Goal: Task Accomplishment & Management: Use online tool/utility

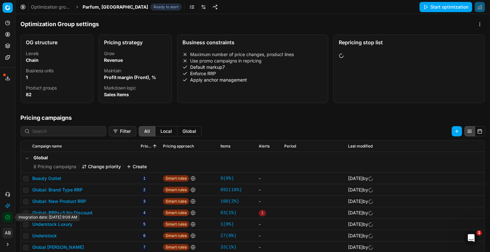
click at [8, 214] on button "Integration status" at bounding box center [8, 217] width 10 height 10
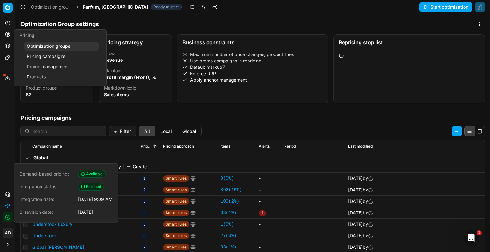
click at [36, 46] on link "Optimization groups" at bounding box center [61, 46] width 74 height 9
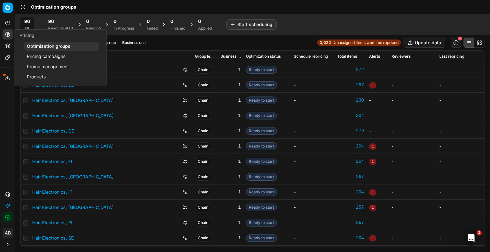
click at [46, 57] on link "Pricing campaigns" at bounding box center [61, 56] width 74 height 9
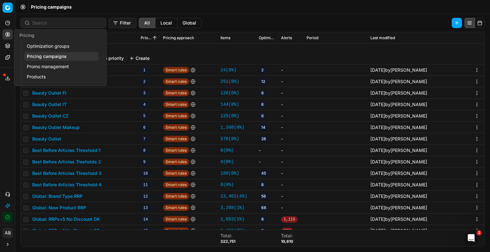
click at [57, 46] on link "Optimization groups" at bounding box center [61, 46] width 74 height 9
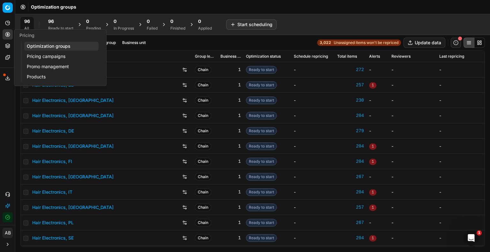
click at [42, 56] on link "Pricing campaigns" at bounding box center [61, 56] width 74 height 9
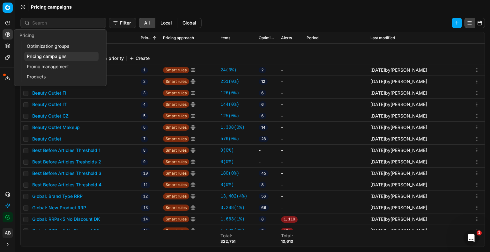
click at [44, 47] on link "Optimization groups" at bounding box center [61, 46] width 74 height 9
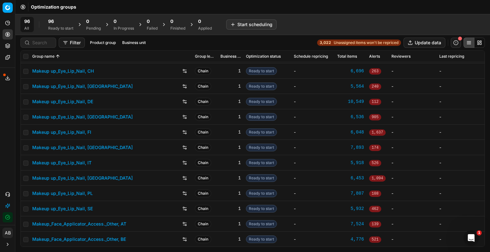
scroll to position [400, 0]
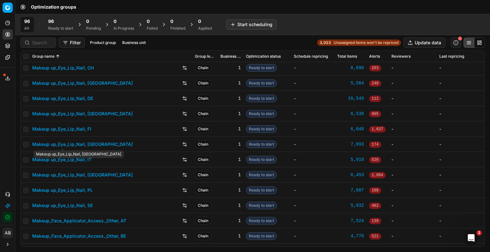
click at [70, 146] on link "Makeup up_Eye_Lip_Nail, [GEOGRAPHIC_DATA]" at bounding box center [82, 144] width 100 height 6
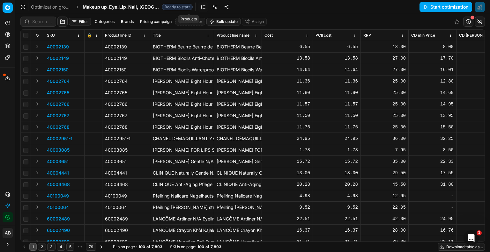
click at [198, 6] on link at bounding box center [203, 7] width 10 height 10
click at [209, 4] on link at bounding box center [214, 7] width 10 height 10
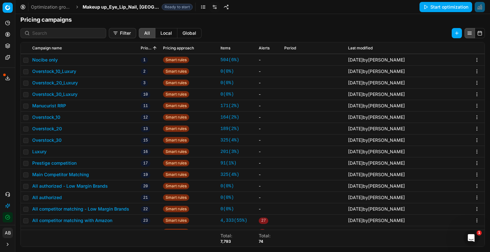
scroll to position [168, 0]
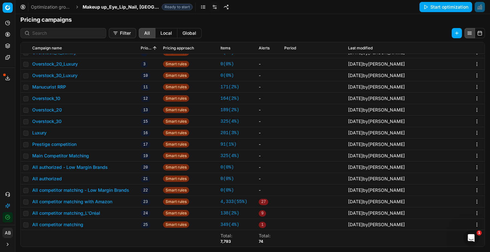
click at [92, 165] on button "All authorized - Low Margin Brands" at bounding box center [70, 167] width 76 height 6
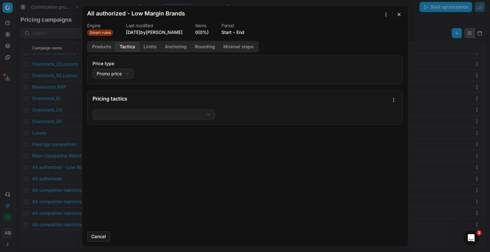
click at [124, 47] on button "Tactics" at bounding box center [127, 46] width 24 height 9
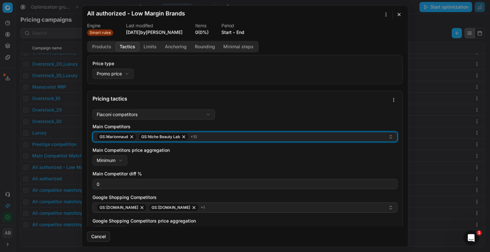
click at [217, 137] on div "GS:Marionnaud GS:Niche Beauty Lab + 10" at bounding box center [242, 137] width 291 height 8
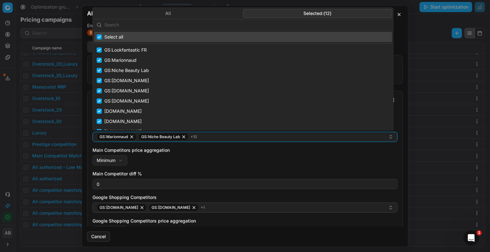
click at [338, 11] on button "Selected: ( 12 )" at bounding box center [317, 13] width 149 height 9
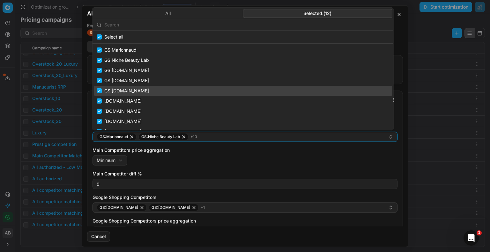
scroll to position [0, 0]
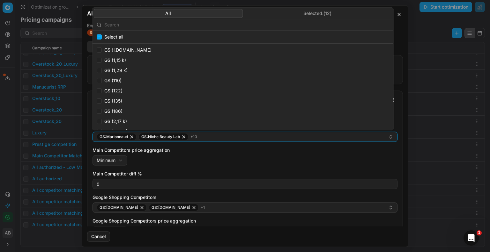
click at [217, 11] on button "All" at bounding box center [168, 13] width 149 height 9
click at [199, 25] on input "text" at bounding box center [246, 24] width 285 height 13
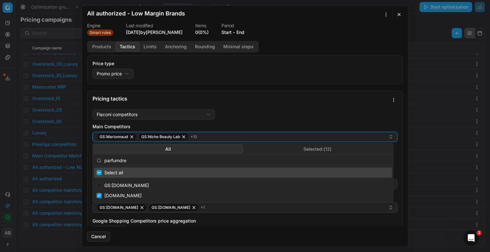
type input "parfumdre"
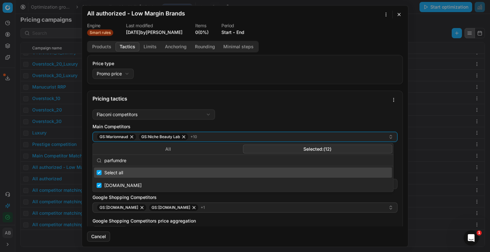
click at [326, 149] on button "Selected: ( 12 )" at bounding box center [317, 148] width 149 height 9
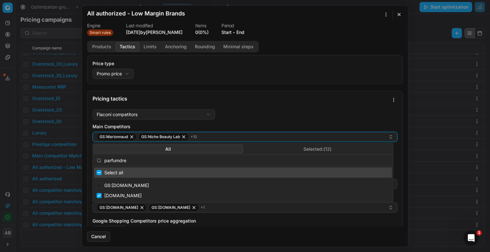
click at [200, 145] on button "All" at bounding box center [168, 148] width 149 height 9
drag, startPoint x: 136, startPoint y: 161, endPoint x: 81, endPoint y: 161, distance: 54.8
click at [81, 161] on body "Pricing platform Analytics Pricing Product portfolio Templates Export service 2…" at bounding box center [245, 126] width 490 height 252
drag, startPoint x: 132, startPoint y: 160, endPoint x: 105, endPoint y: 158, distance: 27.2
click at [105, 158] on input "parfumdre" at bounding box center [246, 160] width 285 height 13
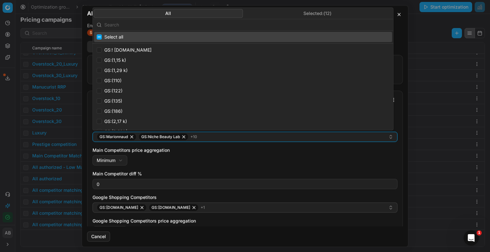
click at [341, 11] on button "Selected: ( 12 )" at bounding box center [317, 13] width 149 height 9
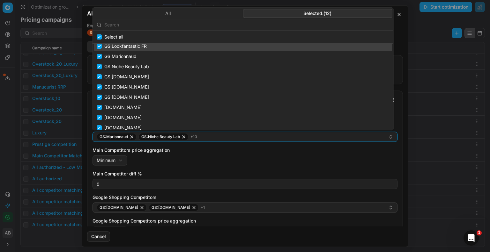
scroll to position [10, 0]
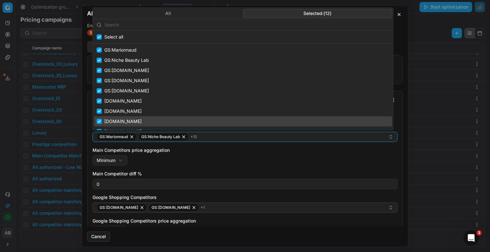
click at [393, 39] on div "All Selected: ( 12 ) Select all GS:Lookfantastic FR GS:Marionnaud GS:Niche Beau…" at bounding box center [242, 68] width 301 height 123
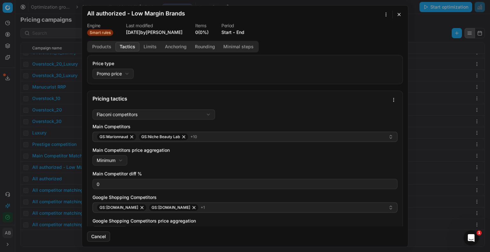
click at [266, 164] on div "Main Competitors price aggregation Minimum Minimum Maximum" at bounding box center [244, 156] width 305 height 18
click at [103, 43] on button "Products" at bounding box center [101, 46] width 27 height 9
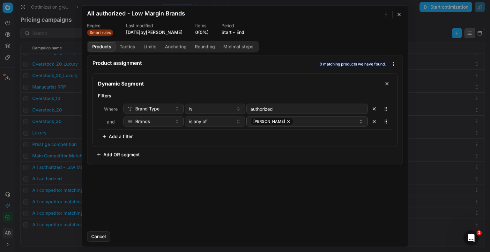
click at [373, 110] on button "button" at bounding box center [374, 109] width 10 height 10
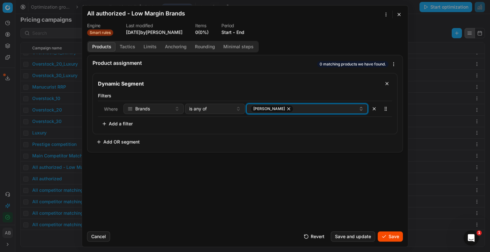
click at [311, 110] on div "[PERSON_NAME]" at bounding box center [304, 109] width 108 height 8
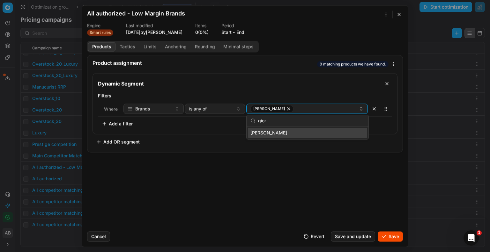
type input "gior"
click at [287, 131] on div "[PERSON_NAME]" at bounding box center [307, 133] width 119 height 10
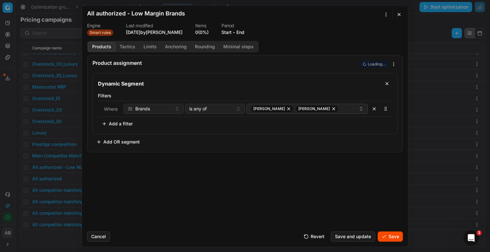
click at [292, 173] on div "Product assignment Loading... Dynamic Segment Filters Where Brands is any of HU…" at bounding box center [245, 141] width 326 height 172
click at [383, 240] on button "Save" at bounding box center [390, 237] width 25 height 10
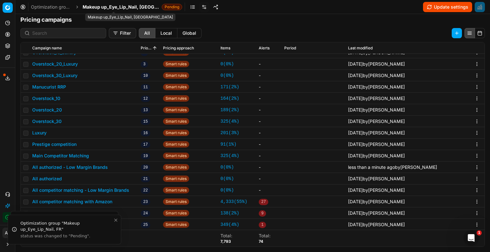
click at [137, 6] on span "Makeup up_Eye_Lip_Nail, [GEOGRAPHIC_DATA]" at bounding box center [121, 7] width 77 height 6
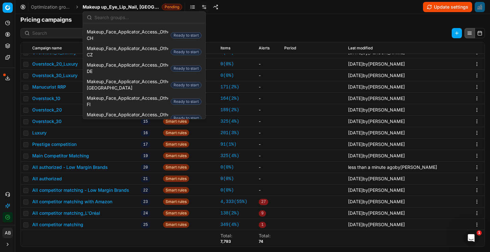
scroll to position [463, 0]
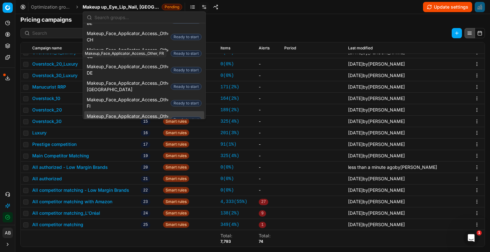
click at [151, 113] on span "Makeup_Face_Applicator_Access._Other, FR" at bounding box center [127, 119] width 81 height 13
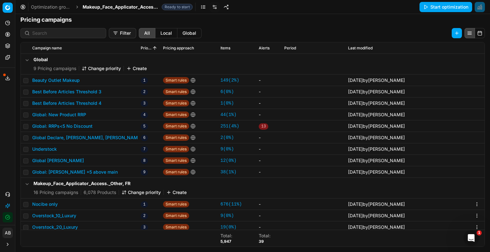
scroll to position [157, 0]
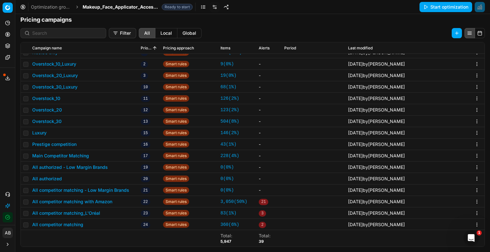
click at [92, 189] on button "All competitor matching - Low Margin Brands" at bounding box center [80, 190] width 97 height 6
click at [70, 167] on button "All authorized - Low Margin Brands" at bounding box center [70, 167] width 76 height 6
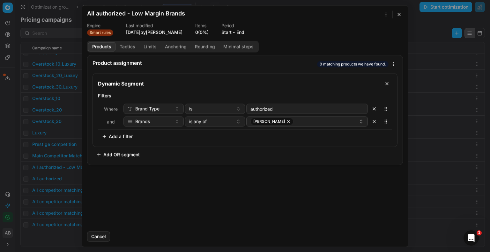
click at [374, 111] on button "button" at bounding box center [374, 109] width 10 height 10
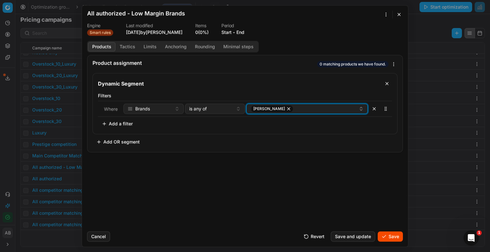
click at [316, 109] on div "[PERSON_NAME]" at bounding box center [304, 109] width 108 height 8
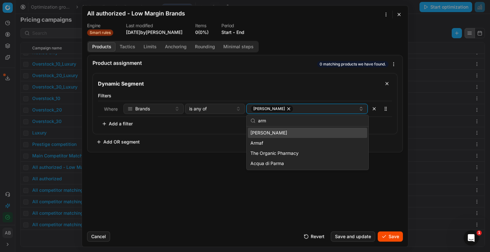
type input "arm"
click at [285, 132] on div "[PERSON_NAME]" at bounding box center [307, 133] width 119 height 10
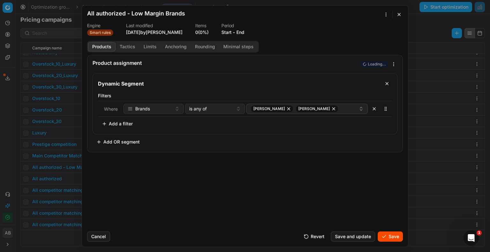
click at [392, 236] on button "Save" at bounding box center [390, 237] width 25 height 10
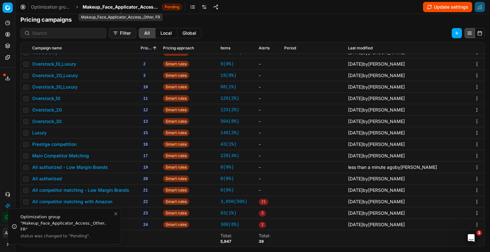
click at [140, 6] on span "Makeup_Face_Applicator_Access._Other, FR" at bounding box center [121, 7] width 77 height 6
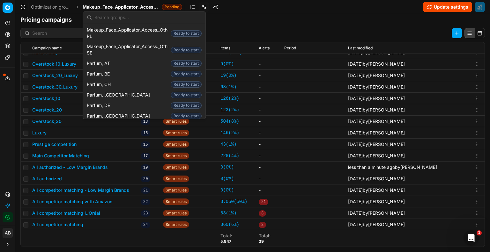
scroll to position [599, 0]
click at [124, 131] on div "Parfum, FR Ready to start" at bounding box center [144, 136] width 120 height 11
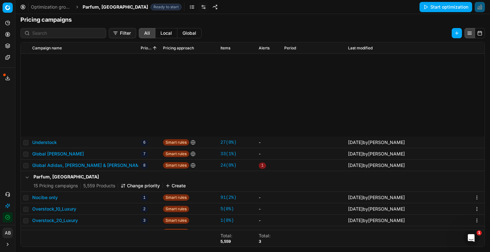
scroll to position [134, 0]
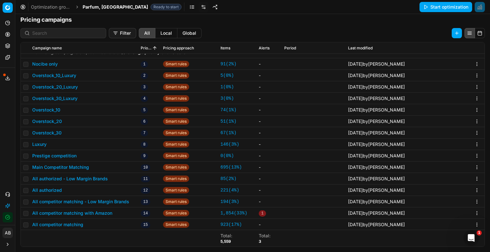
click at [63, 176] on button "All authorized - Low Margin Brands" at bounding box center [70, 179] width 76 height 6
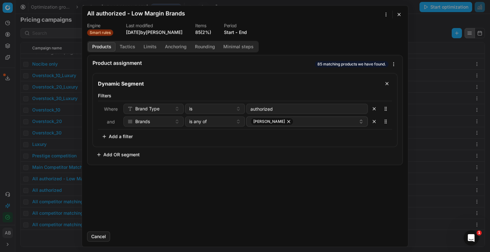
click at [376, 112] on button "button" at bounding box center [374, 109] width 10 height 10
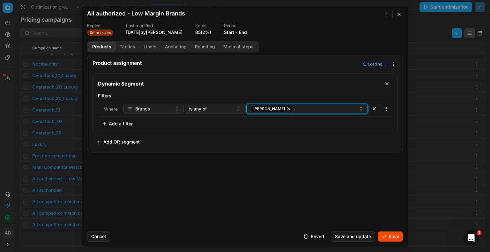
click at [323, 109] on div "[PERSON_NAME]" at bounding box center [304, 109] width 108 height 8
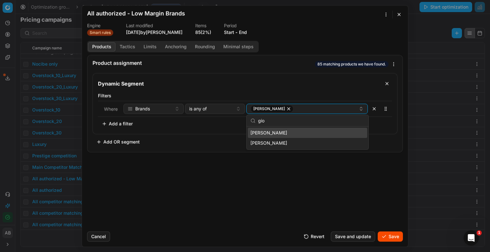
type input "gio"
click at [314, 133] on div "[PERSON_NAME]" at bounding box center [307, 133] width 119 height 10
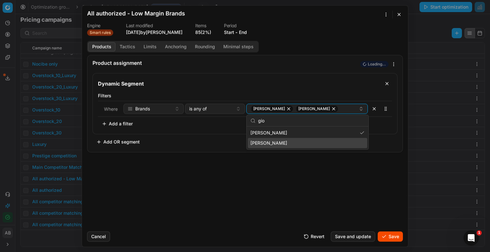
click at [385, 236] on button "Save" at bounding box center [390, 237] width 25 height 10
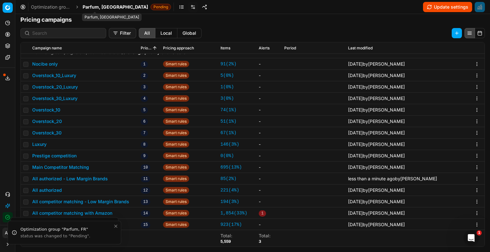
click at [99, 6] on span "Parfum, [GEOGRAPHIC_DATA]" at bounding box center [115, 7] width 65 height 6
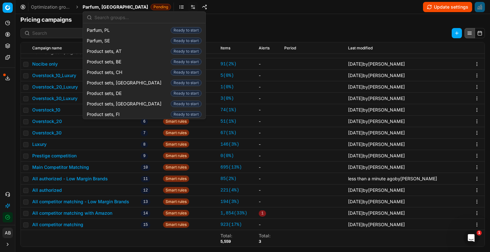
scroll to position [737, 0]
click at [122, 109] on div "Product sets, FI Ready to start" at bounding box center [144, 114] width 120 height 11
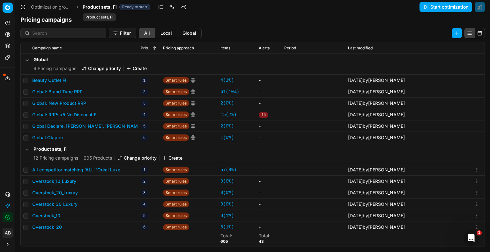
click at [112, 5] on span "Product sets, FI" at bounding box center [100, 7] width 34 height 6
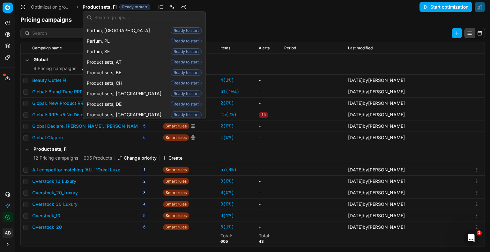
scroll to position [727, 0]
click at [114, 132] on span "Product sets, FR" at bounding box center [105, 135] width 37 height 6
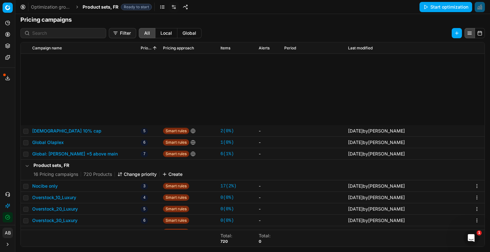
scroll to position [134, 0]
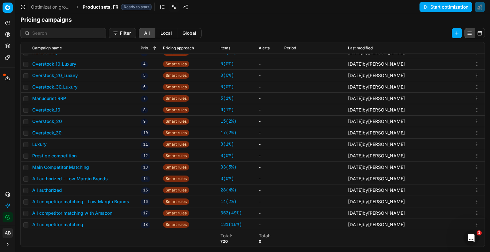
click at [85, 178] on button "All authorized - Low Margin Brands" at bounding box center [70, 179] width 76 height 6
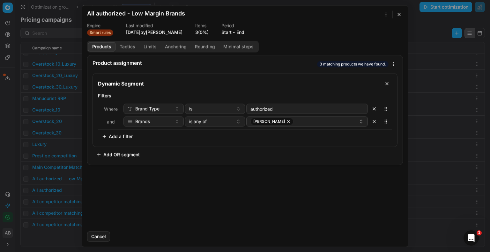
click at [374, 109] on button "button" at bounding box center [374, 109] width 10 height 10
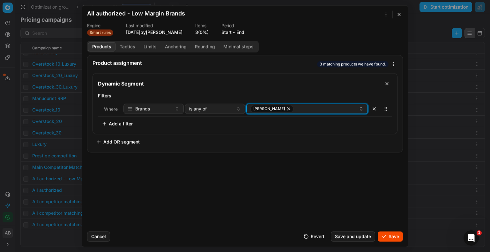
click at [311, 112] on div "[PERSON_NAME]" at bounding box center [304, 109] width 108 height 8
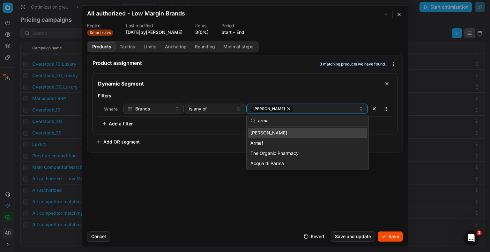
type input "arma"
click at [285, 133] on div "[PERSON_NAME]" at bounding box center [307, 133] width 119 height 10
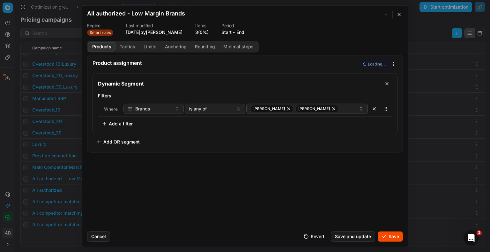
click at [387, 236] on button "Save" at bounding box center [390, 237] width 25 height 10
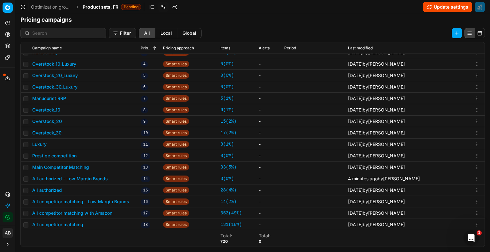
click at [96, 178] on button "All authorized - Low Margin Brands" at bounding box center [70, 179] width 76 height 6
click at [6, 129] on div "We are saving PC settings. Please wait, it should take a few minutes All author…" at bounding box center [245, 126] width 490 height 252
click at [453, 10] on button "Update settings" at bounding box center [447, 7] width 49 height 10
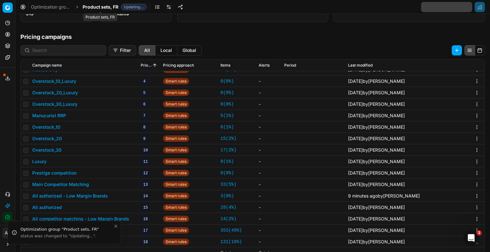
click at [98, 9] on span "Product sets, FR" at bounding box center [101, 7] width 36 height 6
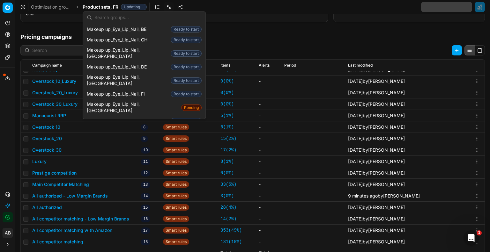
scroll to position [293, 0]
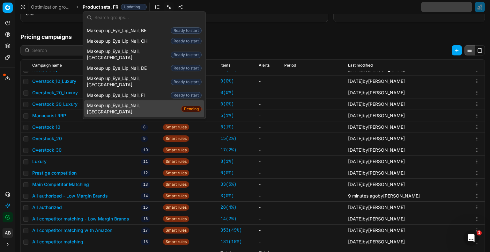
click at [136, 102] on span "Makeup up_Eye_Lip_Nail, [GEOGRAPHIC_DATA]" at bounding box center [133, 108] width 92 height 13
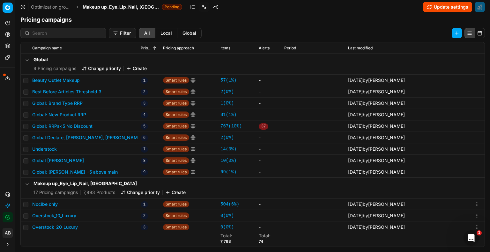
click at [448, 9] on button "Update settings" at bounding box center [447, 7] width 49 height 10
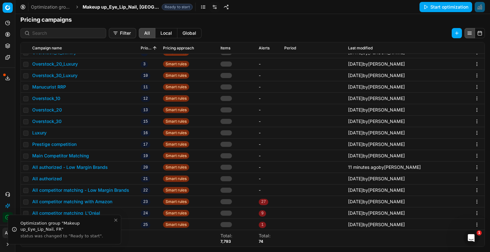
scroll to position [98, 0]
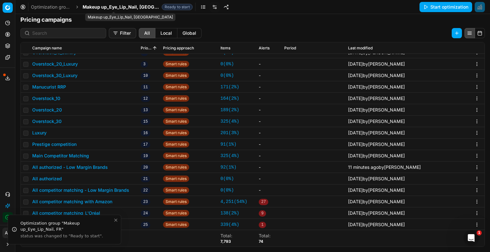
click at [125, 6] on span "Makeup up_Eye_Lip_Nail, [GEOGRAPHIC_DATA]" at bounding box center [121, 7] width 77 height 6
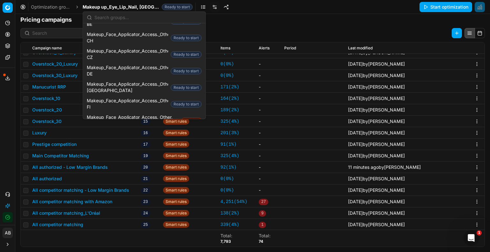
scroll to position [461, 0]
click at [148, 114] on span "Makeup_Face_Applicator_Access._Other, FR" at bounding box center [133, 120] width 92 height 13
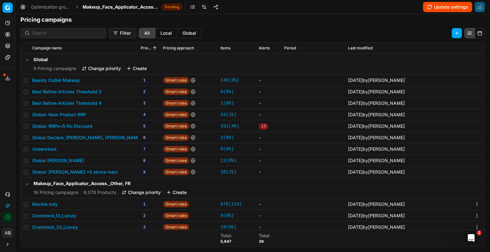
click at [448, 9] on button "Update settings" at bounding box center [447, 7] width 49 height 10
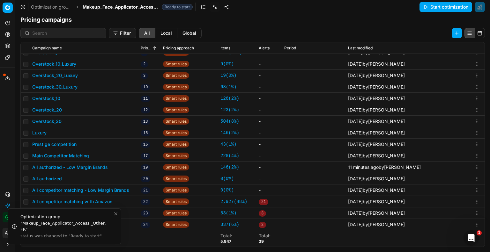
scroll to position [98, 0]
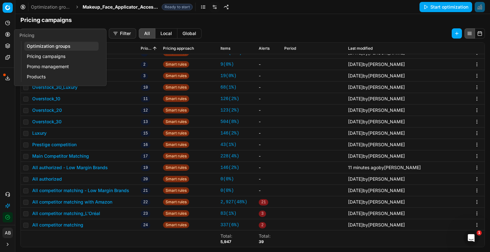
click at [36, 46] on link "Optimization groups" at bounding box center [61, 46] width 74 height 9
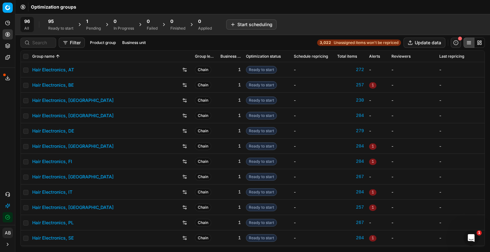
click at [91, 26] on div "Pending" at bounding box center [93, 28] width 15 height 5
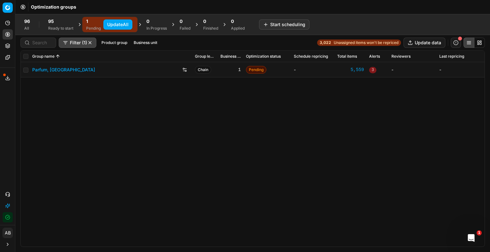
click at [112, 25] on button "Update All" at bounding box center [117, 24] width 29 height 10
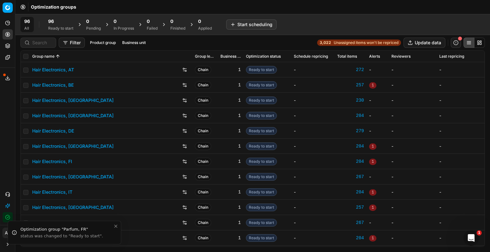
click at [61, 26] on div "Ready to start" at bounding box center [60, 28] width 25 height 5
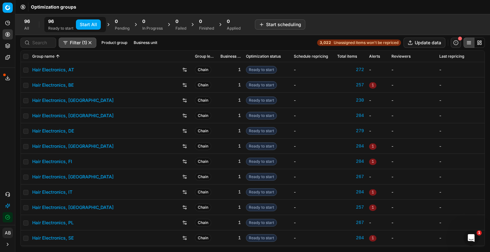
click at [83, 26] on button "Start All" at bounding box center [88, 24] width 25 height 10
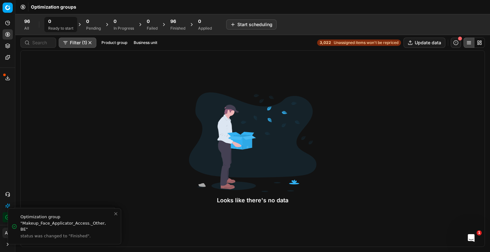
click at [175, 27] on div "Finished" at bounding box center [177, 28] width 15 height 5
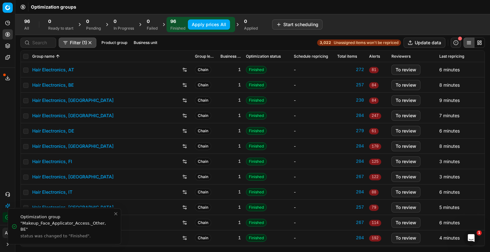
click at [206, 27] on button "Apply prices All" at bounding box center [209, 24] width 42 height 10
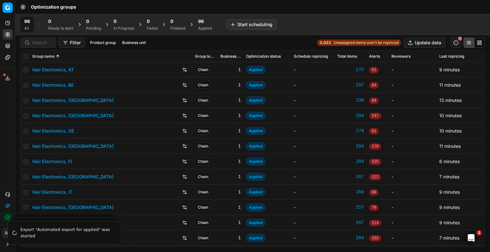
click at [202, 24] on span "96" at bounding box center [201, 21] width 6 height 6
